Goal: Task Accomplishment & Management: Use online tool/utility

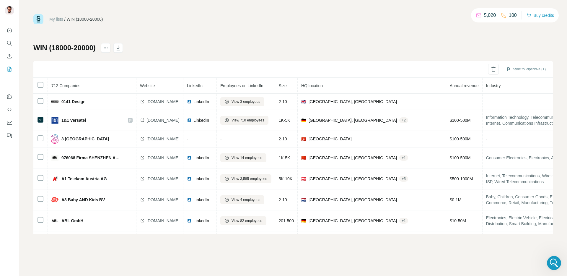
scroll to position [4300, 0]
click at [557, 263] on icon "Open Intercom Messenger" at bounding box center [554, 263] width 10 height 10
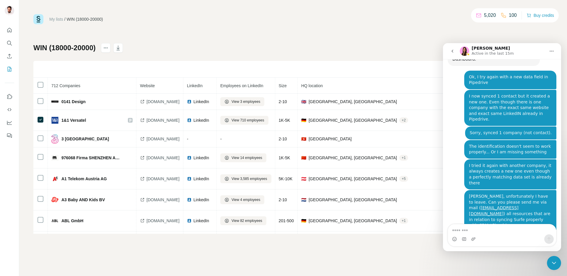
click at [485, 228] on textarea "Message…" at bounding box center [502, 229] width 108 height 10
type textarea "**********"
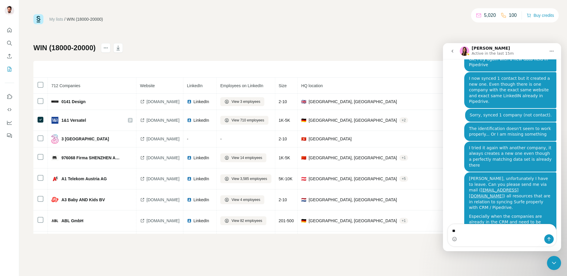
type textarea "*"
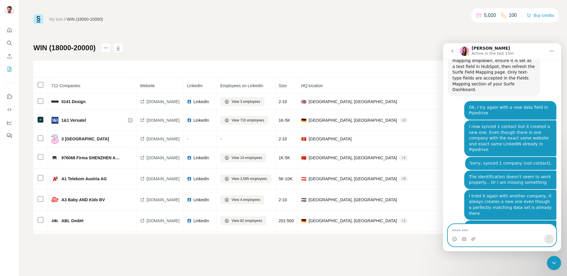
scroll to position [4269, 0]
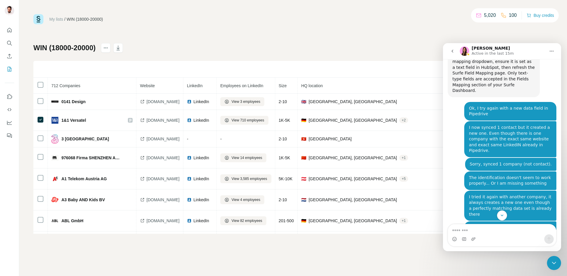
click at [453, 51] on icon "go back" at bounding box center [452, 51] width 5 height 5
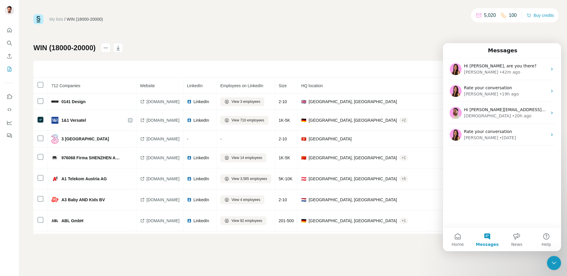
scroll to position [0, 0]
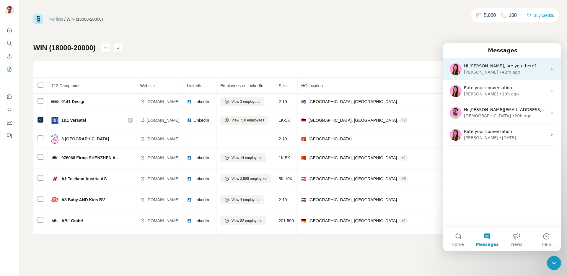
click at [480, 67] on span "Hi [PERSON_NAME], are you there?" at bounding box center [500, 65] width 73 height 5
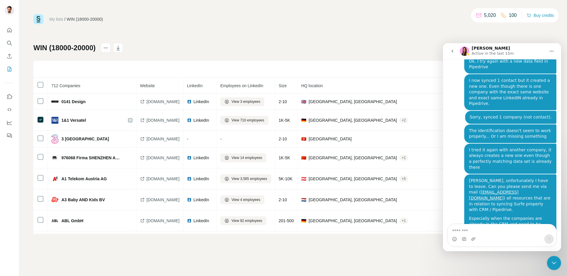
scroll to position [4318, 0]
click at [455, 52] on button "go back" at bounding box center [452, 50] width 11 height 11
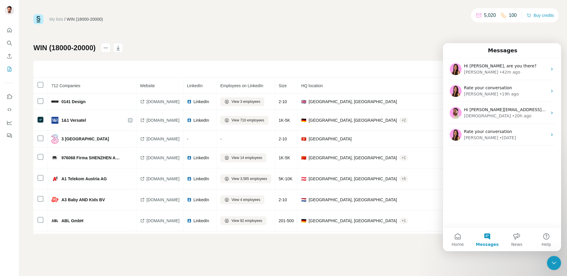
scroll to position [0, 0]
click at [510, 180] on div "Hi [PERSON_NAME], are you there? [PERSON_NAME] • 42m ago Rate your conversation…" at bounding box center [502, 142] width 118 height 169
click at [509, 179] on div "Hi [PERSON_NAME], are you there? [PERSON_NAME] • 42m ago Rate your conversation…" at bounding box center [502, 142] width 118 height 169
click at [451, 237] on button "Home" at bounding box center [458, 239] width 30 height 24
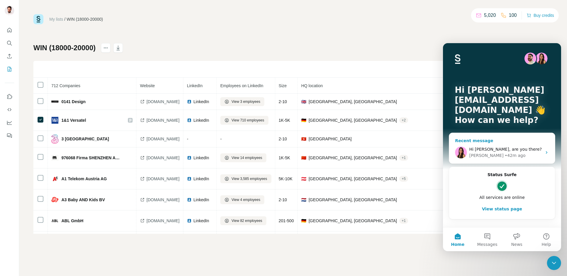
click at [490, 152] on div "Hi [PERSON_NAME], are you there?" at bounding box center [505, 149] width 73 height 6
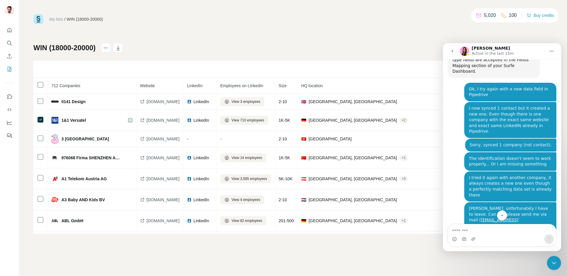
scroll to position [4318, 0]
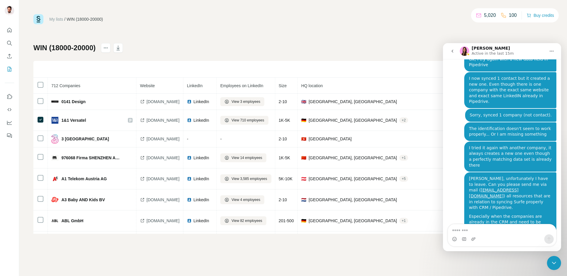
click at [146, 30] on div "My lists / WIN (18000-20000) 5,020 100 Buy credits WIN (18000-20000) Sync to Pi…" at bounding box center [292, 123] width 519 height 219
click at [189, 21] on div "My lists / WIN (18000-20000) 5,020 100 Buy credits" at bounding box center [292, 19] width 519 height 10
click at [522, 238] on div "Intercom messenger" at bounding box center [502, 238] width 108 height 9
click at [520, 233] on textarea "Message…" at bounding box center [502, 229] width 108 height 10
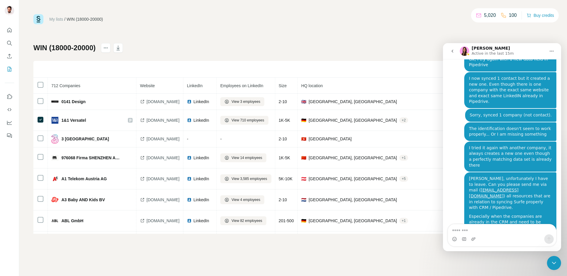
click at [551, 262] on icon "Close Intercom Messenger" at bounding box center [553, 262] width 7 height 7
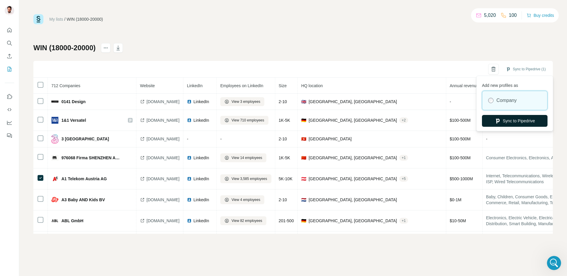
click at [514, 121] on button "Sync to Pipedrive" at bounding box center [515, 121] width 66 height 12
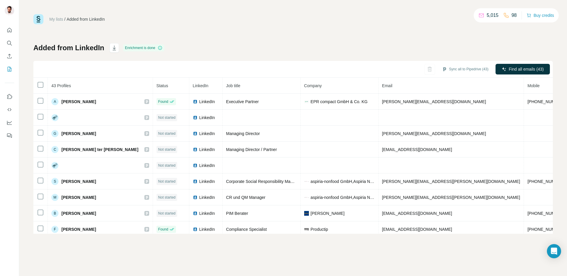
click at [329, 21] on div "My lists / Added from LinkedIn 5,015 98 Buy credits" at bounding box center [292, 19] width 519 height 10
click at [434, 68] on icon "button" at bounding box center [436, 69] width 6 height 6
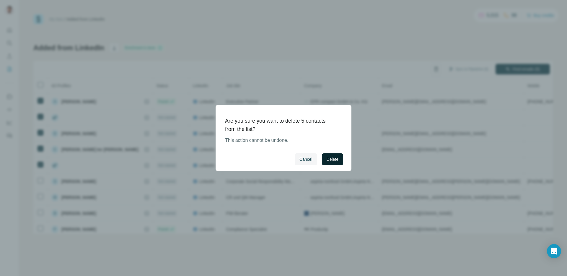
click at [329, 159] on span "Delete" at bounding box center [332, 159] width 12 height 6
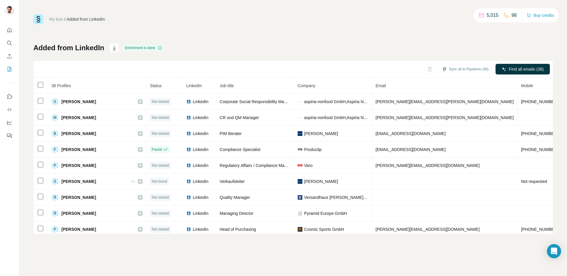
click at [184, 46] on div "Added from LinkedIn Enrichment is done Sync all to Pipedrive (38) Find all emai…" at bounding box center [292, 138] width 519 height 190
